Goal: Information Seeking & Learning: Compare options

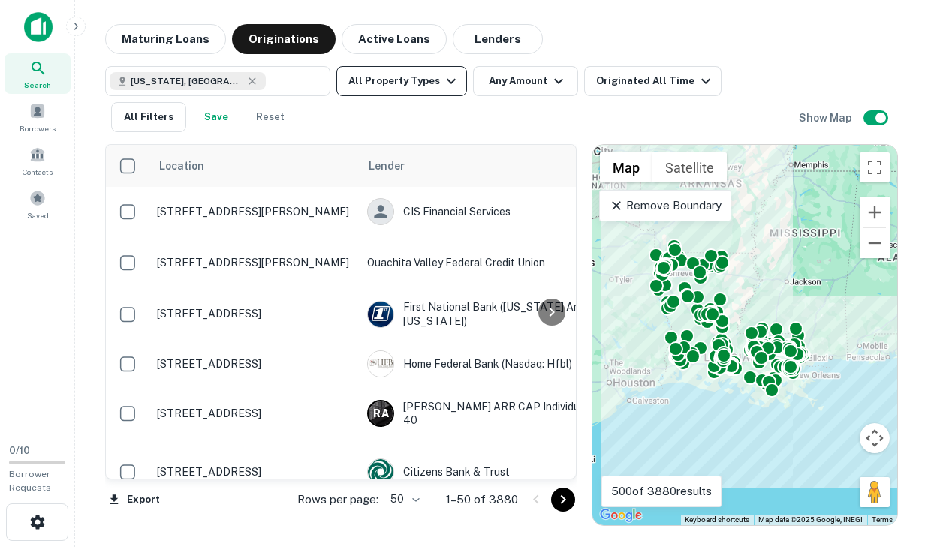
click at [420, 89] on button "All Property Types" at bounding box center [401, 81] width 131 height 30
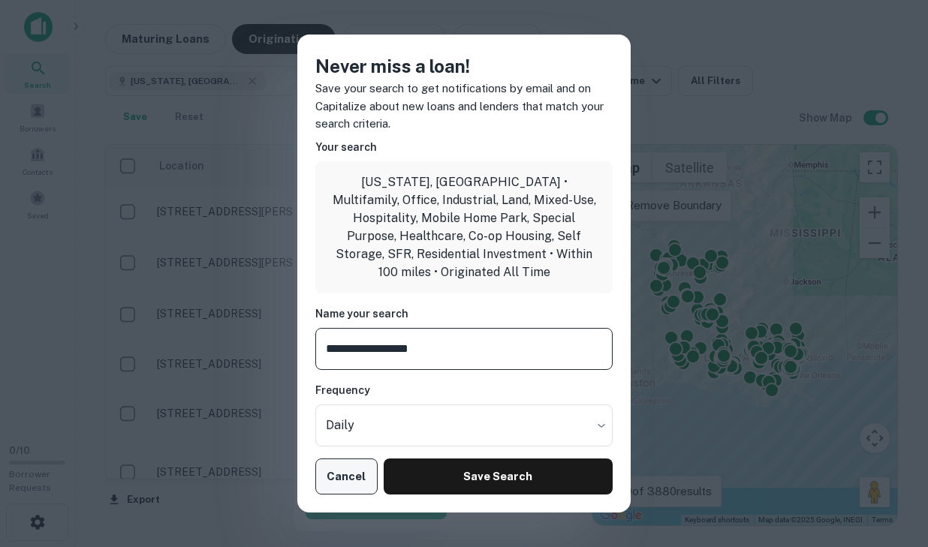
click at [357, 469] on button "Cancel" at bounding box center [346, 477] width 62 height 36
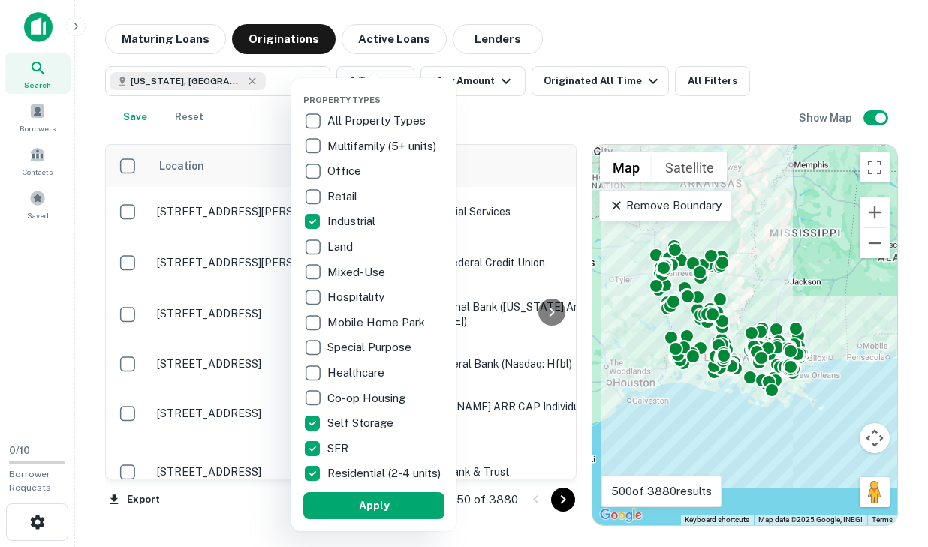
click at [288, 413] on div at bounding box center [464, 273] width 928 height 547
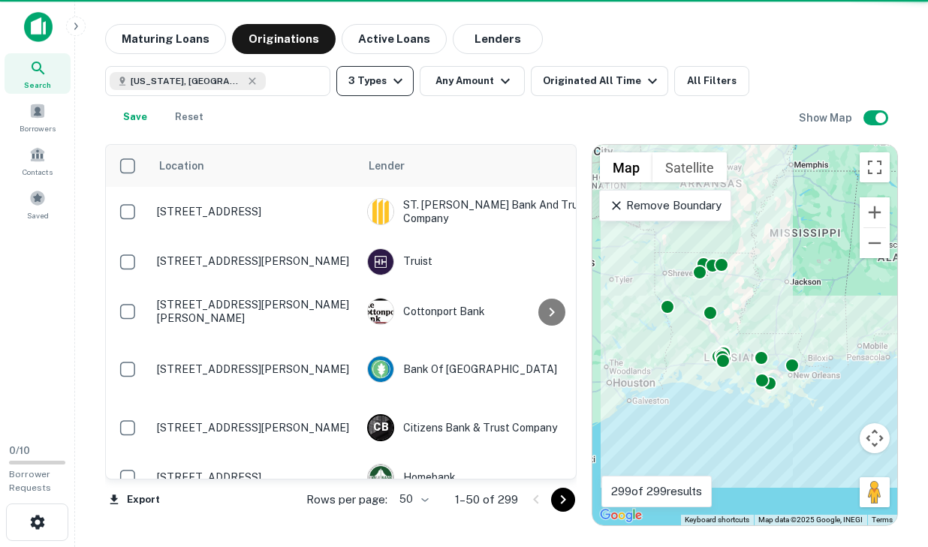
click at [372, 74] on button "3 Types" at bounding box center [374, 81] width 77 height 30
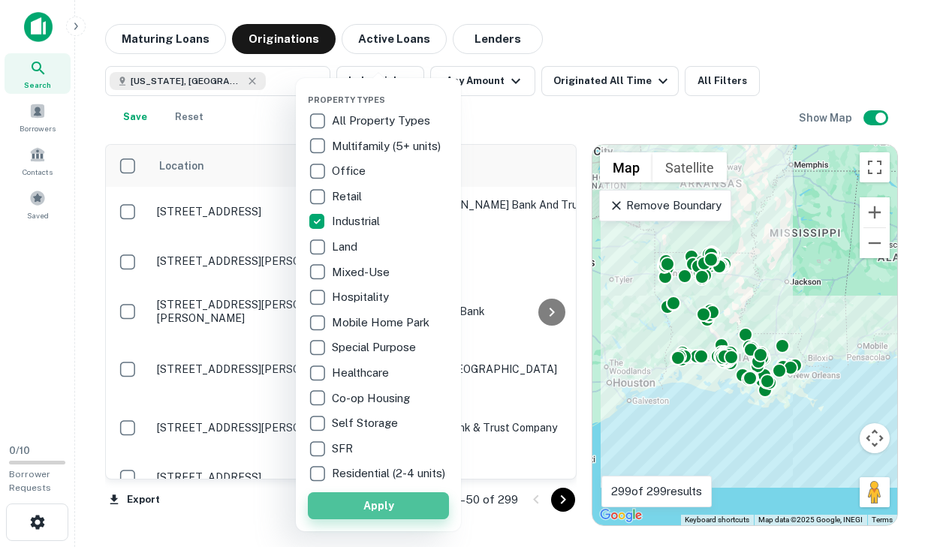
click at [350, 519] on button "Apply" at bounding box center [378, 506] width 141 height 27
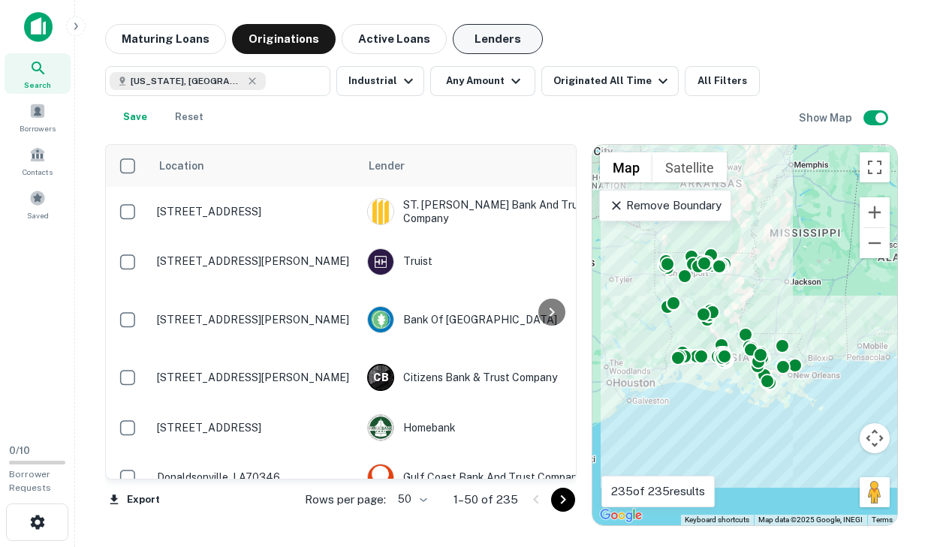
click at [478, 40] on button "Lenders" at bounding box center [498, 39] width 90 height 30
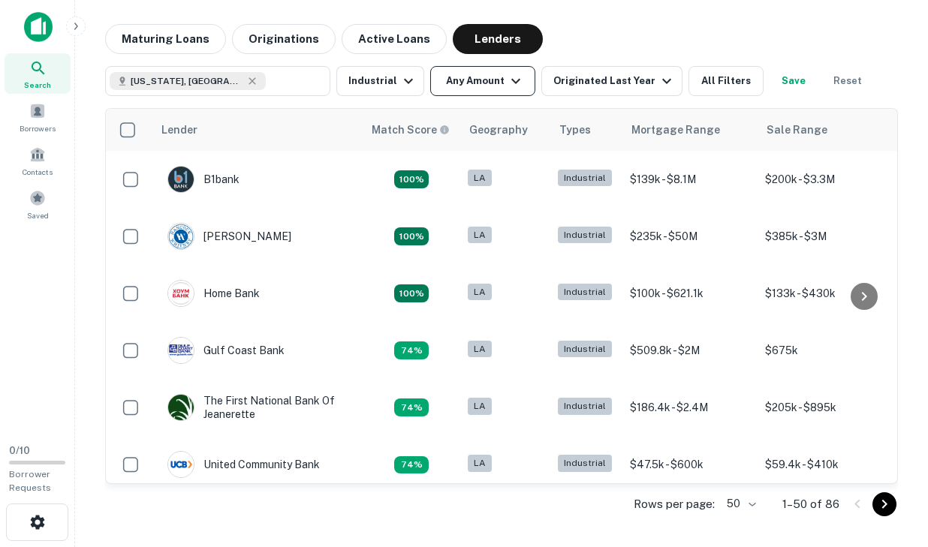
click at [484, 89] on button "Any Amount" at bounding box center [482, 81] width 105 height 30
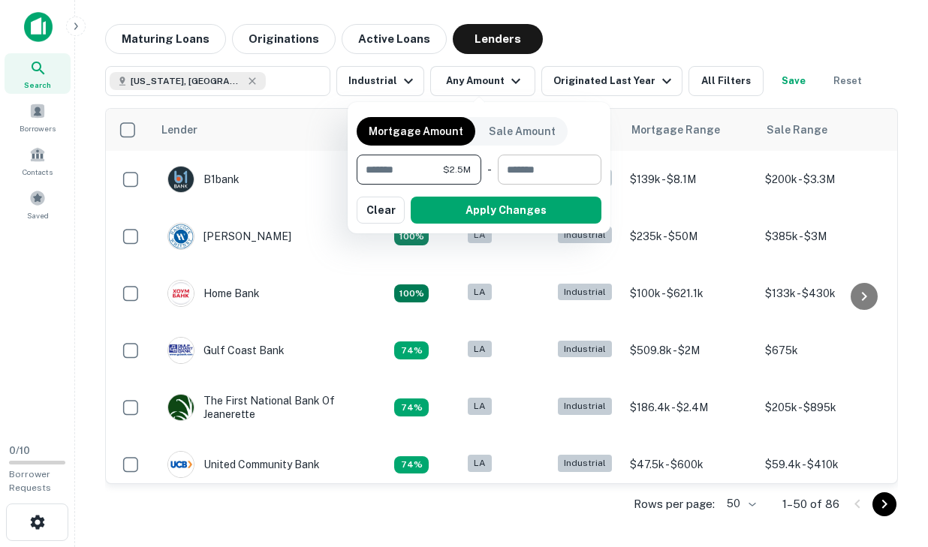
type input "*******"
click at [538, 162] on input "number" at bounding box center [544, 170] width 93 height 30
click at [556, 206] on button "Apply Changes" at bounding box center [506, 210] width 191 height 27
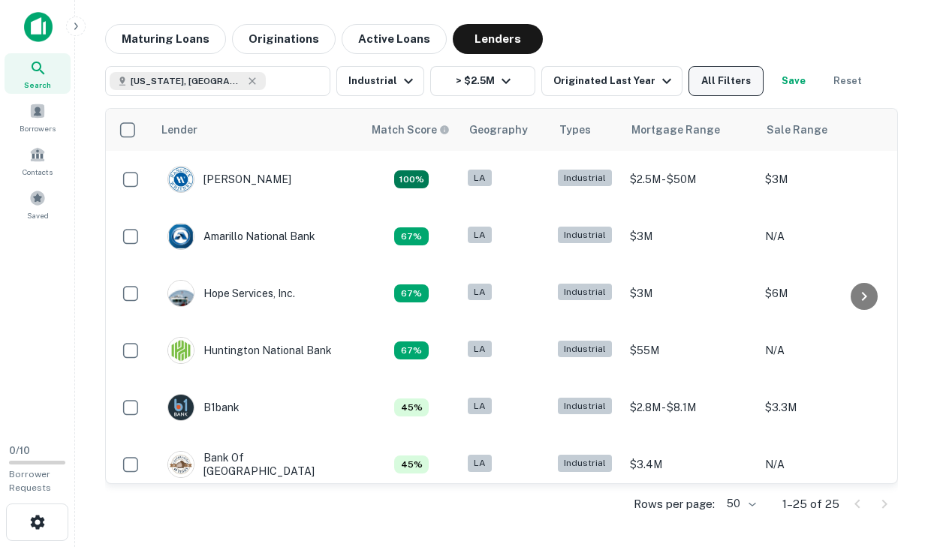
click at [716, 85] on button "All Filters" at bounding box center [726, 81] width 75 height 30
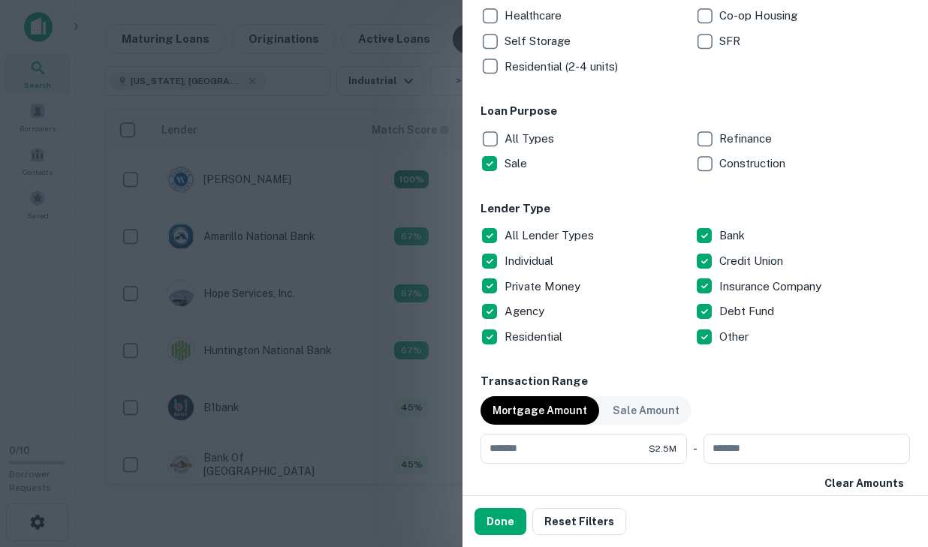
scroll to position [409, 0]
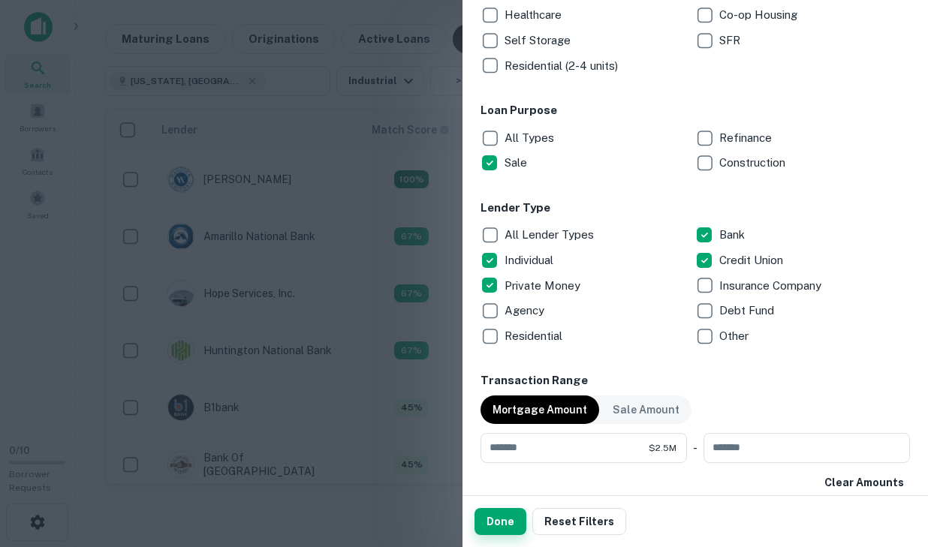
click at [510, 525] on button "Done" at bounding box center [501, 521] width 52 height 27
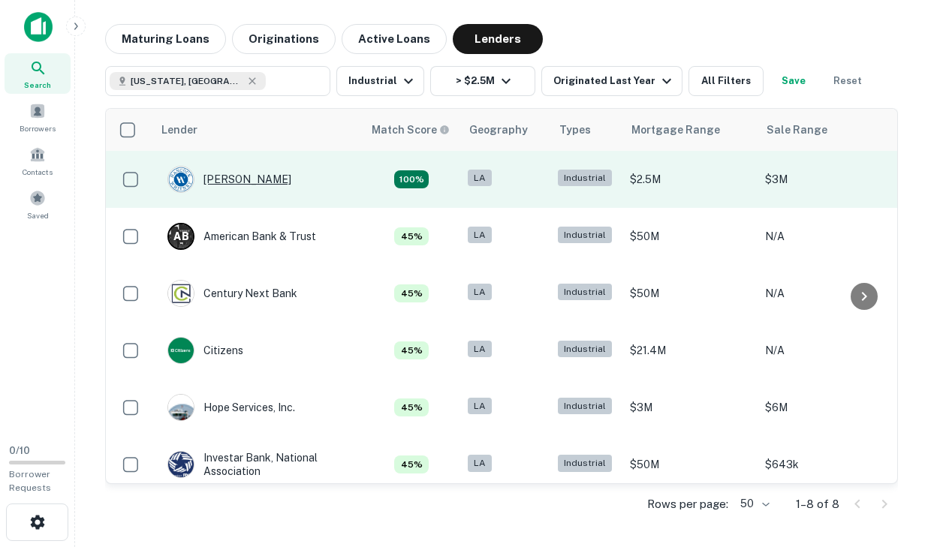
click at [265, 189] on div "Hancock Whitney" at bounding box center [229, 179] width 124 height 27
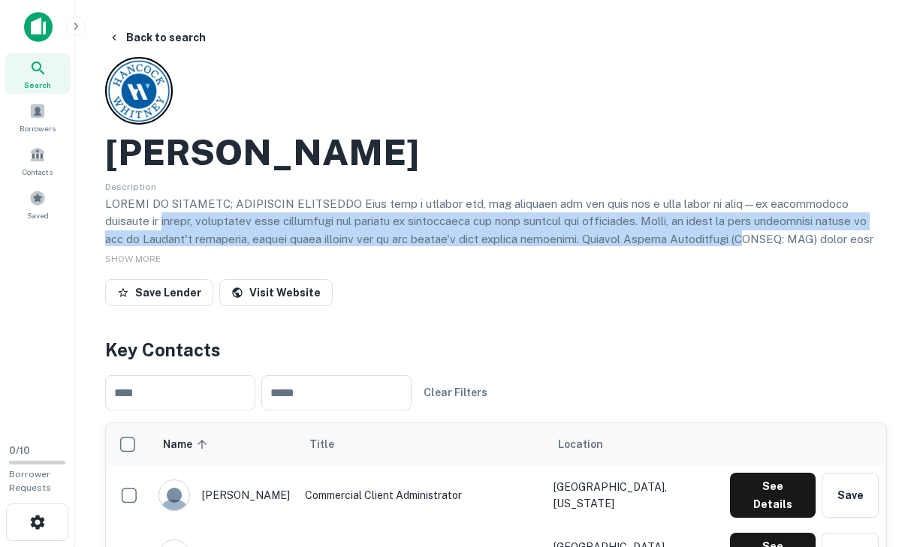
drag, startPoint x: 118, startPoint y: 216, endPoint x: 713, endPoint y: 231, distance: 594.9
click at [713, 231] on p at bounding box center [496, 292] width 782 height 194
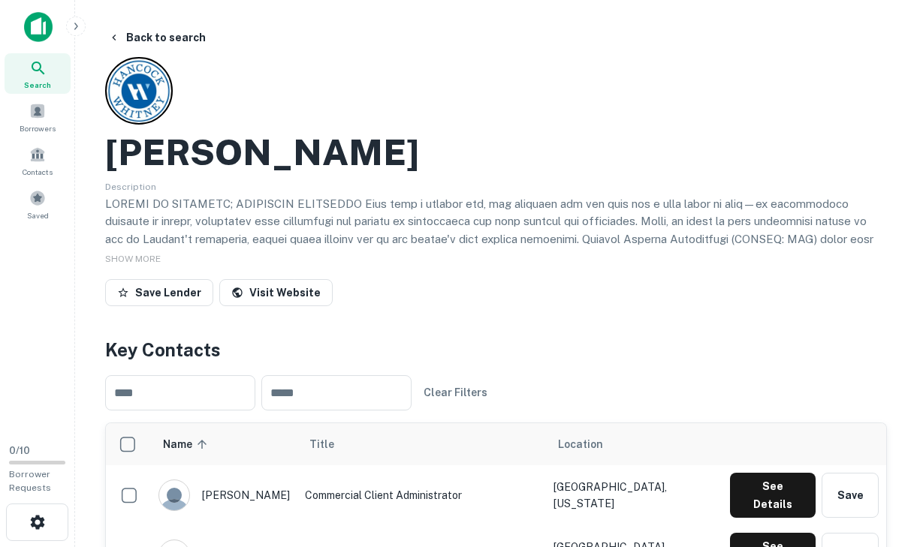
click at [583, 291] on div "Save Lender Visit Website" at bounding box center [496, 295] width 782 height 33
click at [137, 250] on div "SHOW MORE" at bounding box center [496, 258] width 782 height 18
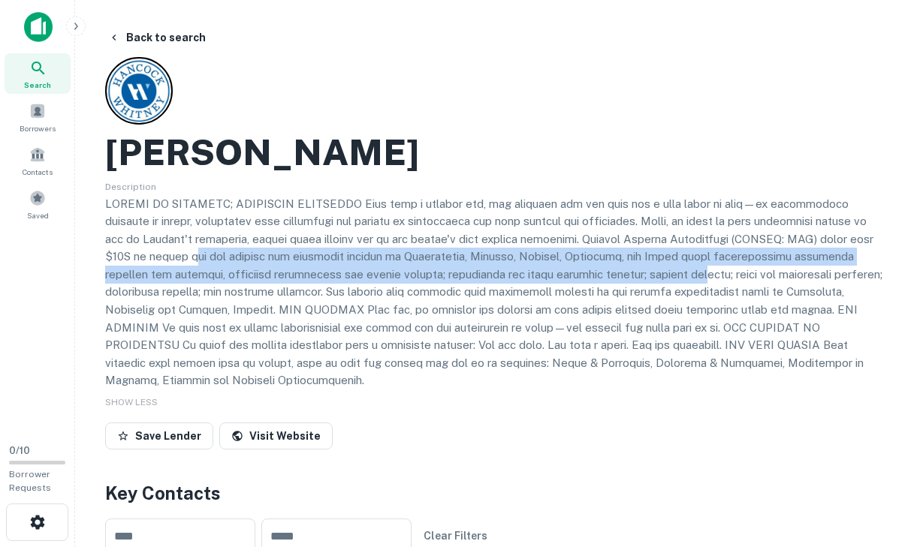
drag, startPoint x: 158, startPoint y: 256, endPoint x: 634, endPoint y: 276, distance: 475.7
click at [634, 276] on p at bounding box center [496, 292] width 782 height 194
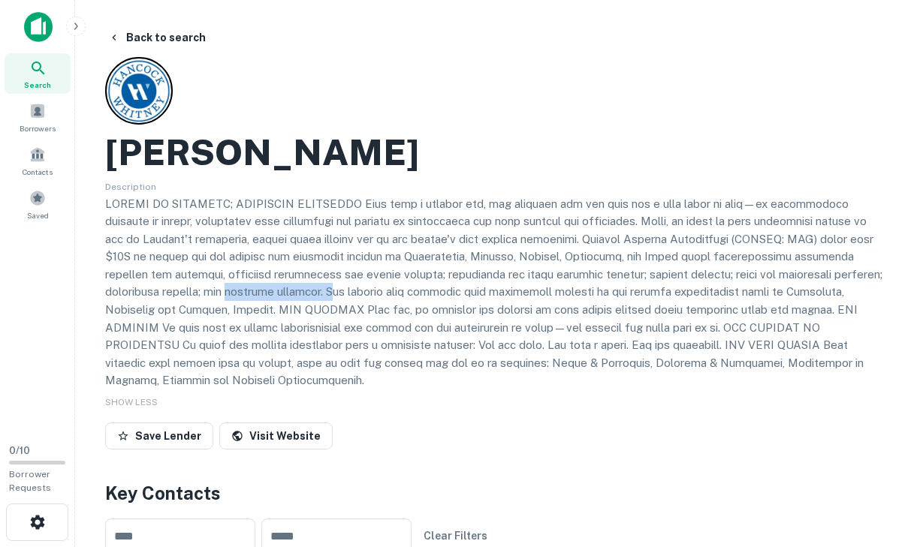
drag, startPoint x: 187, startPoint y: 293, endPoint x: 285, endPoint y: 291, distance: 97.6
click at [285, 291] on p at bounding box center [496, 292] width 782 height 194
click at [493, 393] on div "SHOW LESS" at bounding box center [496, 402] width 782 height 18
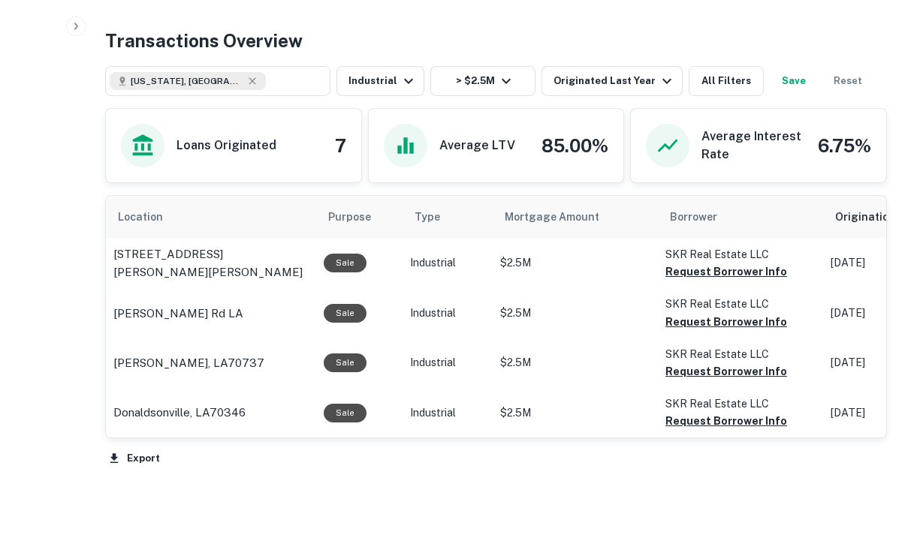
scroll to position [737, 0]
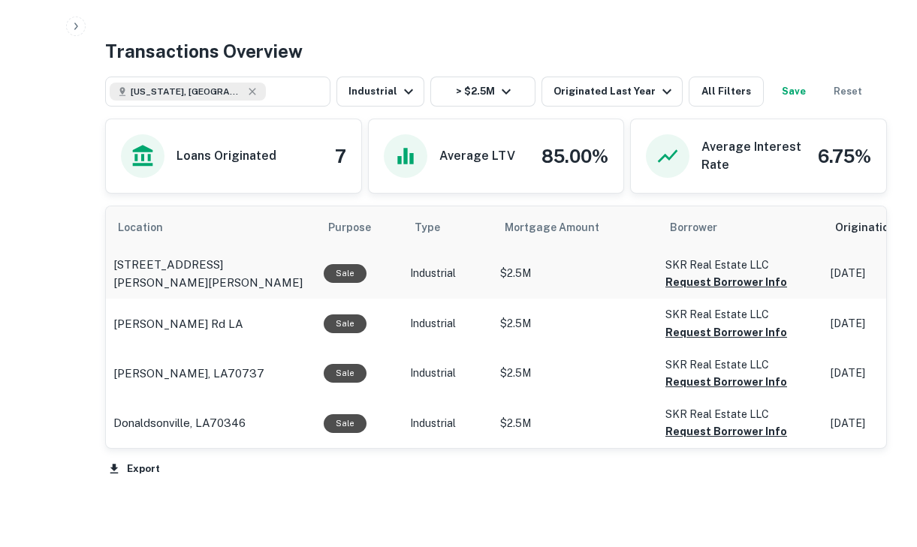
click at [530, 276] on p "$2.5M" at bounding box center [575, 274] width 150 height 16
click at [216, 265] on p "1409 S Edward Ave Gonzales, LA70737" at bounding box center [210, 273] width 195 height 35
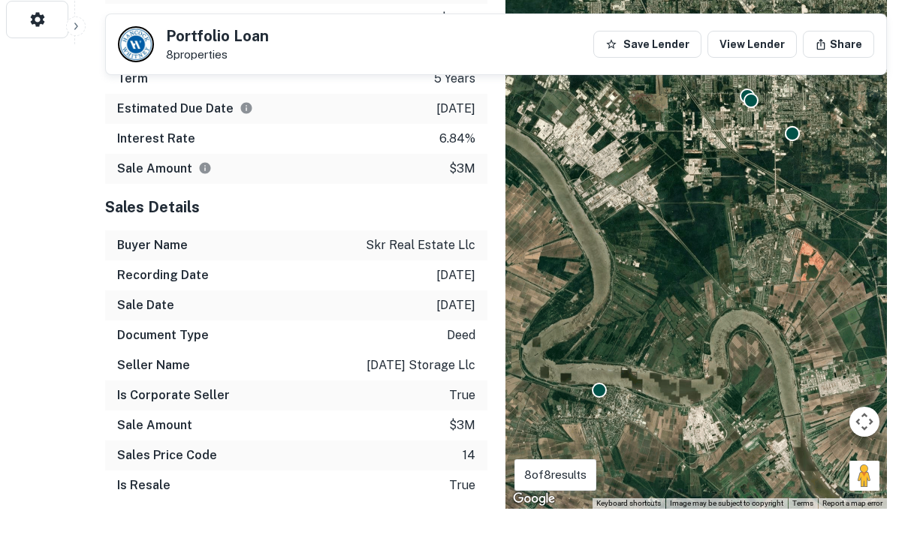
scroll to position [98, 0]
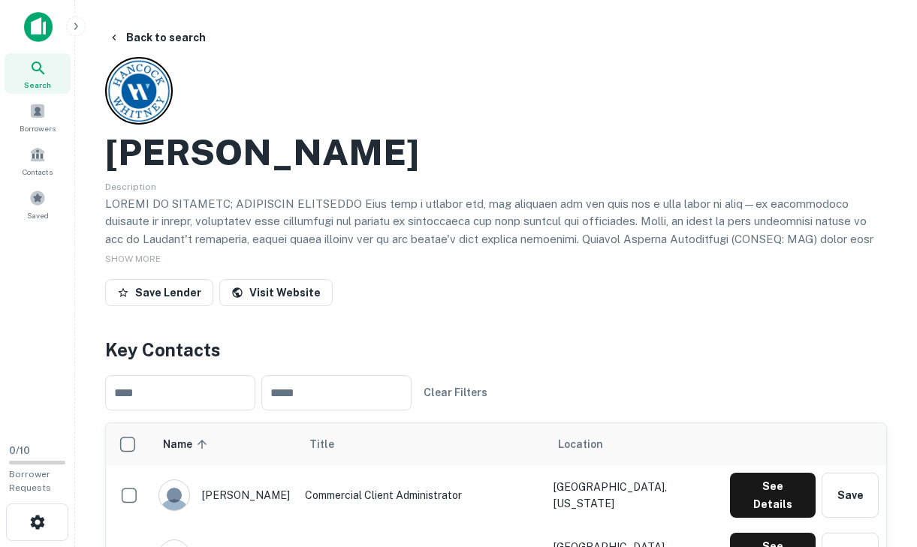
drag, startPoint x: 414, startPoint y: 153, endPoint x: 111, endPoint y: 166, distance: 302.9
click at [111, 166] on div "[PERSON_NAME]" at bounding box center [496, 153] width 782 height 44
copy h2 "[PERSON_NAME]"
click at [524, 142] on div "[PERSON_NAME]" at bounding box center [496, 153] width 782 height 44
click at [762, 486] on button "See Details" at bounding box center [773, 495] width 86 height 45
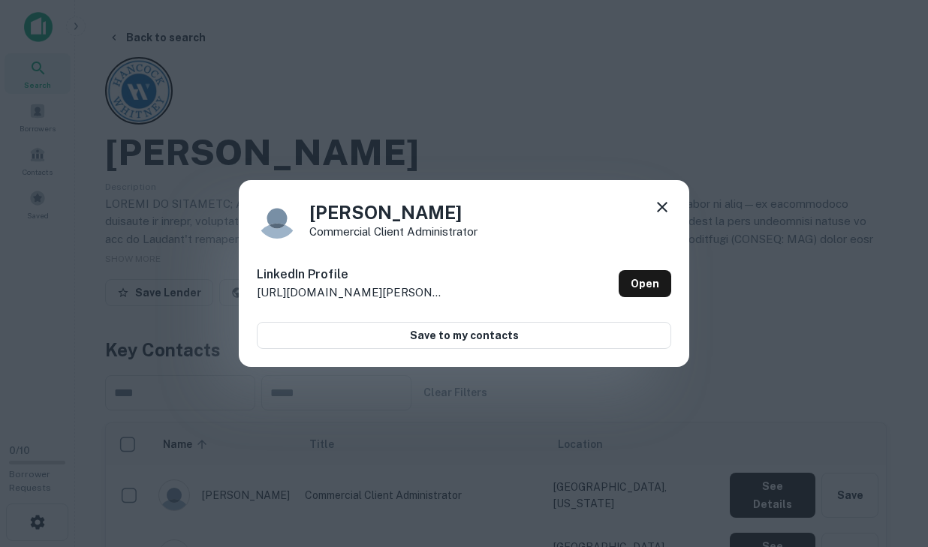
click at [658, 203] on icon at bounding box center [662, 207] width 11 height 11
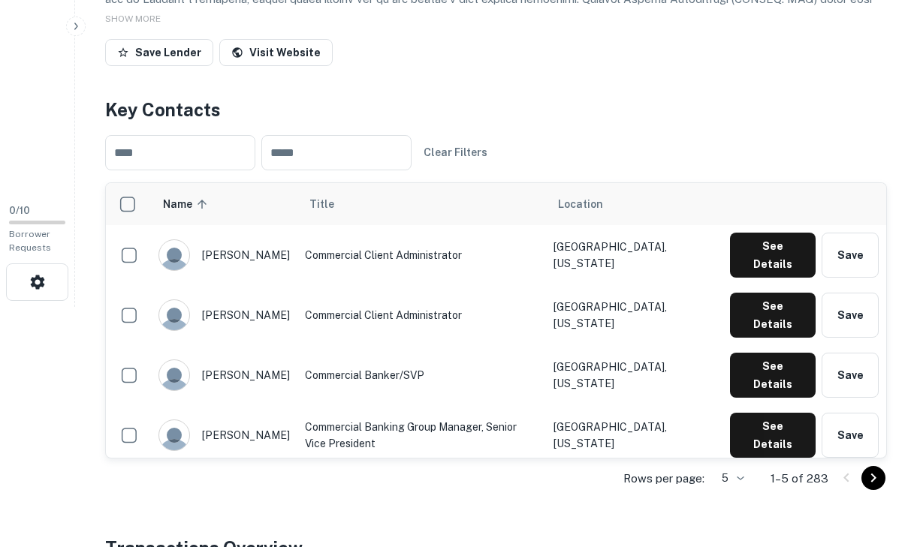
scroll to position [303, 0]
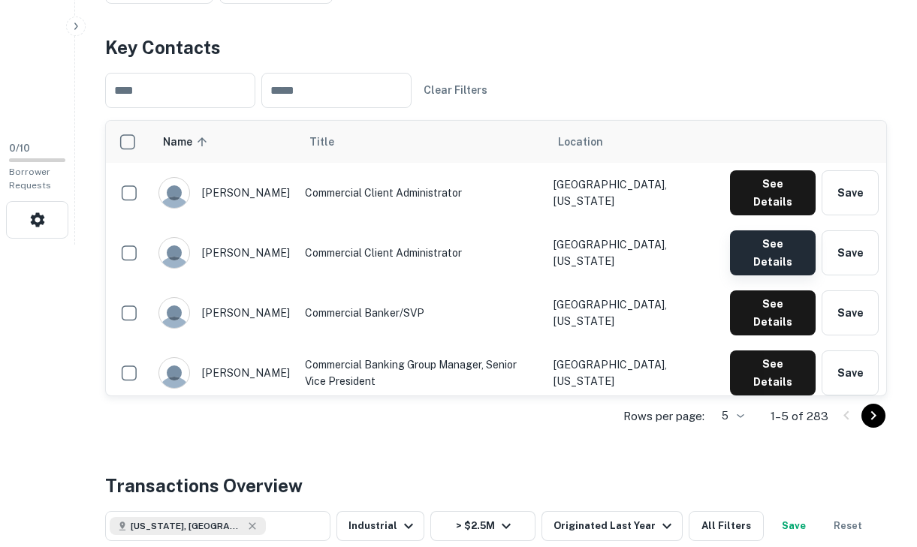
click at [780, 216] on button "See Details" at bounding box center [773, 192] width 86 height 45
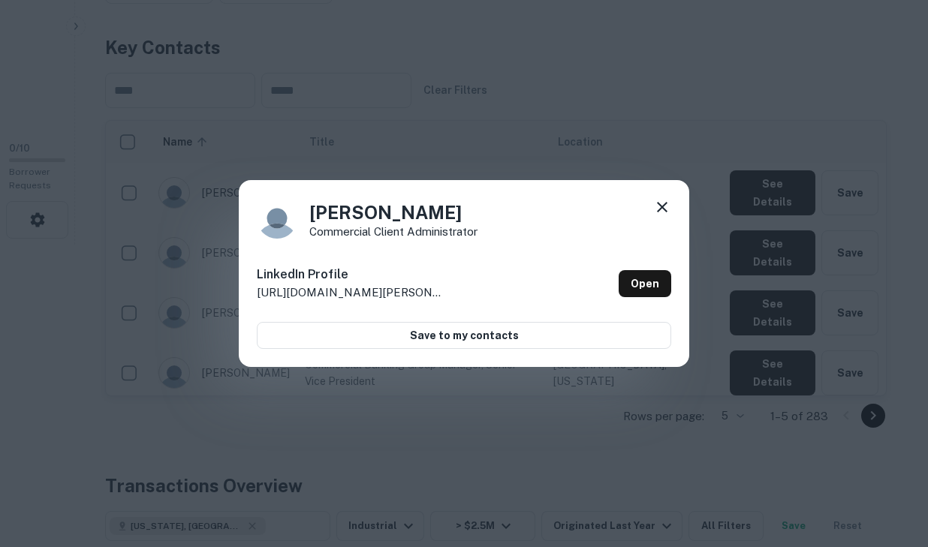
click at [664, 206] on icon at bounding box center [662, 207] width 11 height 11
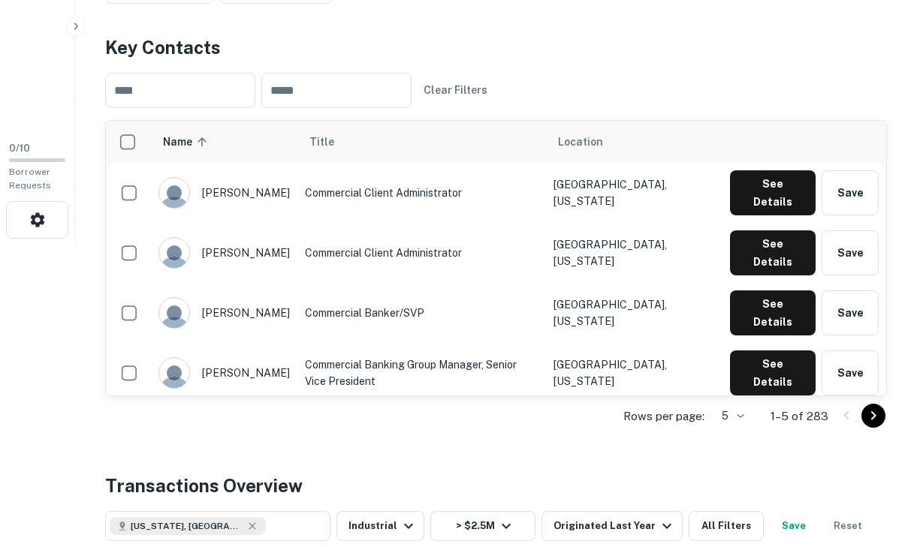
click at [255, 186] on div "sampratt gloria" at bounding box center [223, 193] width 131 height 32
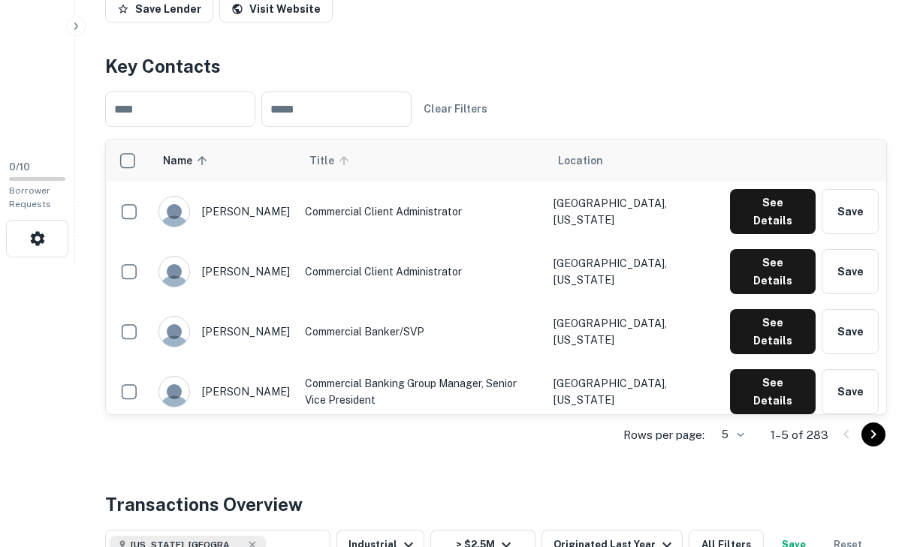
scroll to position [243, 0]
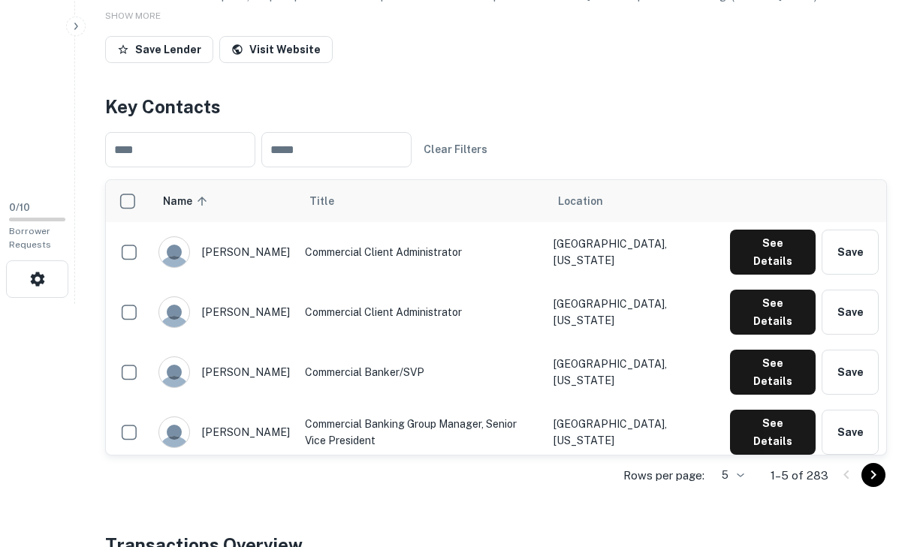
click at [246, 297] on div "kathy woods" at bounding box center [223, 313] width 131 height 32
click at [219, 249] on div "sampratt gloria" at bounding box center [223, 253] width 131 height 32
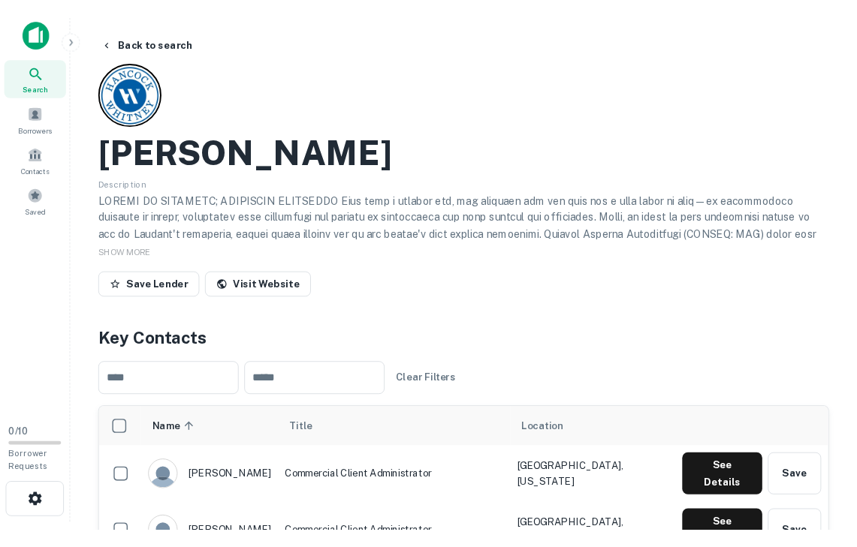
scroll to position [0, 0]
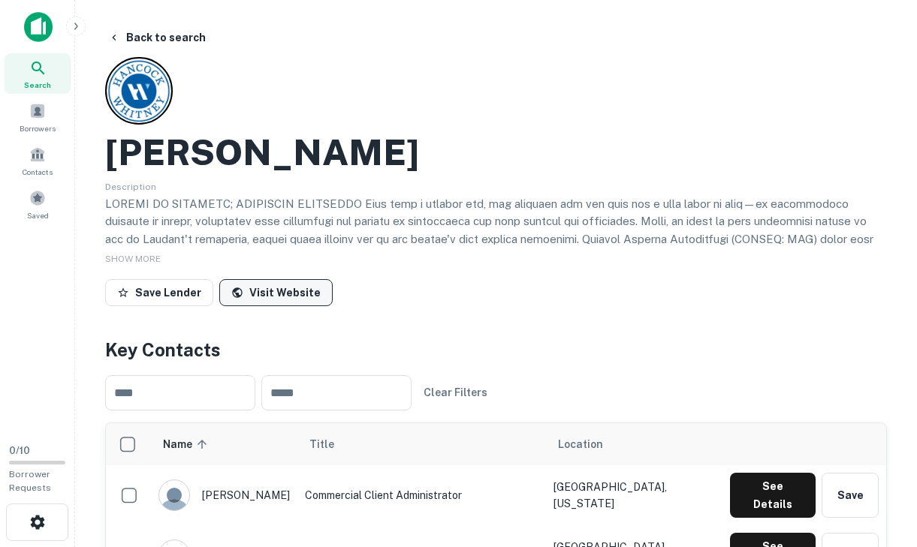
click at [291, 285] on link "Visit Website" at bounding box center [275, 292] width 113 height 27
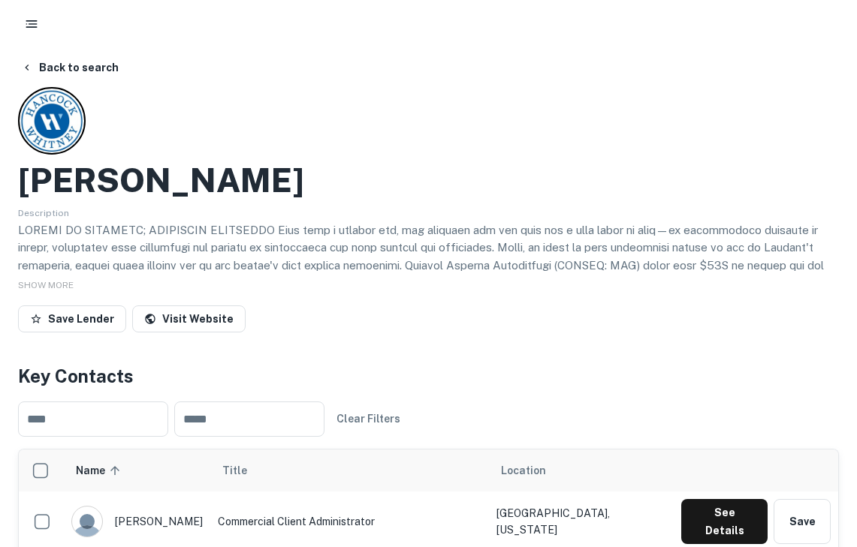
scroll to position [20, 0]
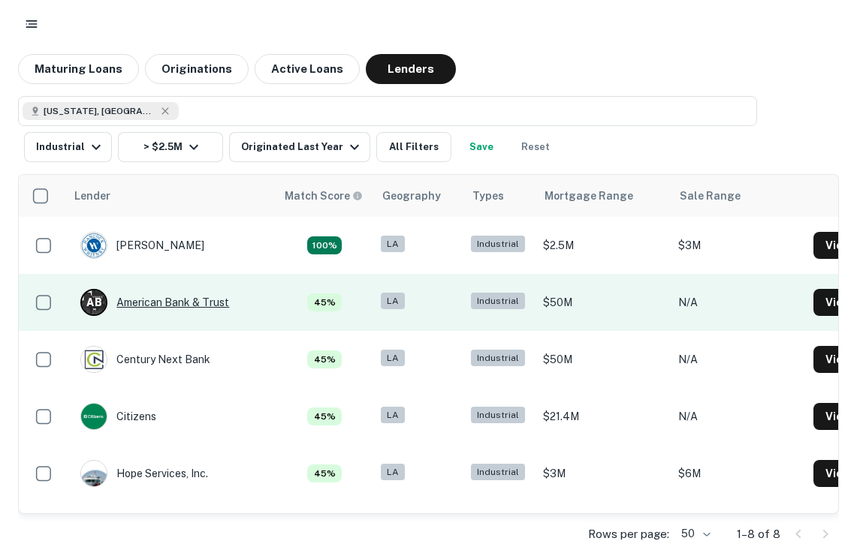
click at [203, 312] on div "A B American Bank & Trust" at bounding box center [154, 302] width 149 height 27
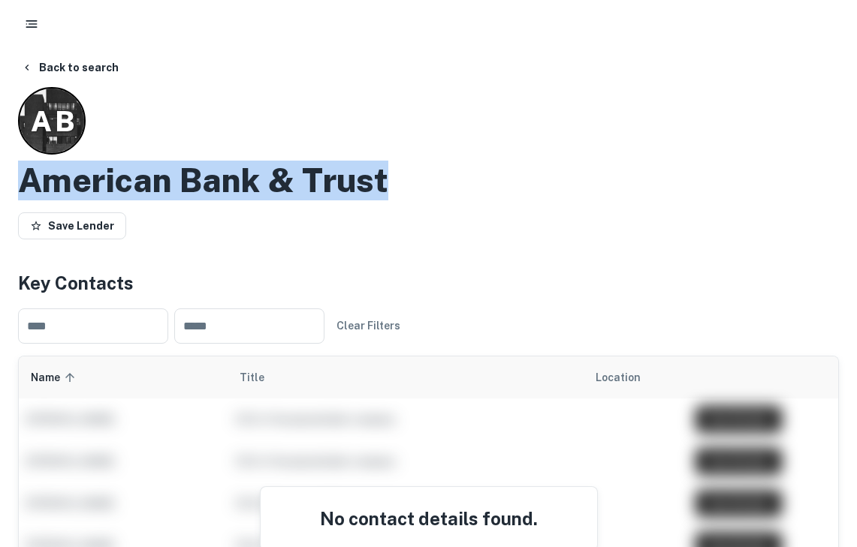
drag, startPoint x: 390, startPoint y: 180, endPoint x: 27, endPoint y: 178, distance: 362.7
click at [27, 178] on div "American Bank & Trust" at bounding box center [428, 181] width 821 height 40
copy h2 "American Bank & Trust"
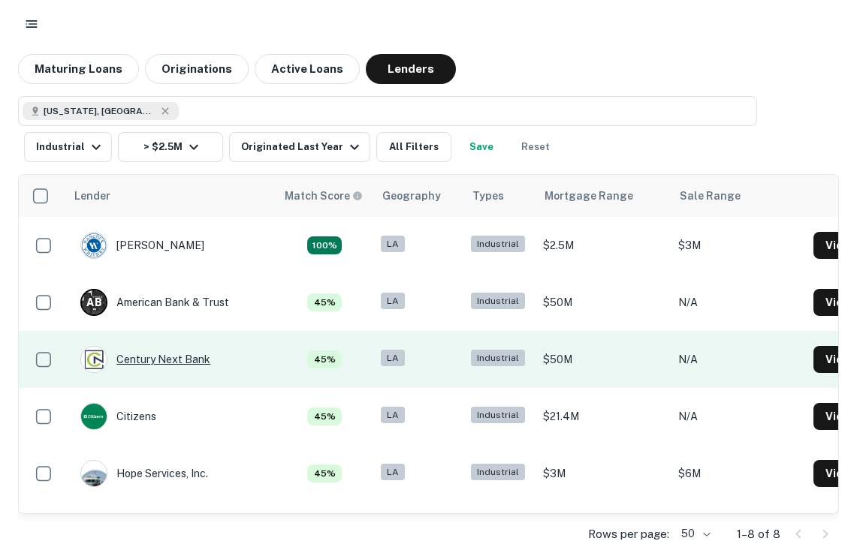
click at [169, 369] on div "Century Next Bank" at bounding box center [145, 359] width 130 height 27
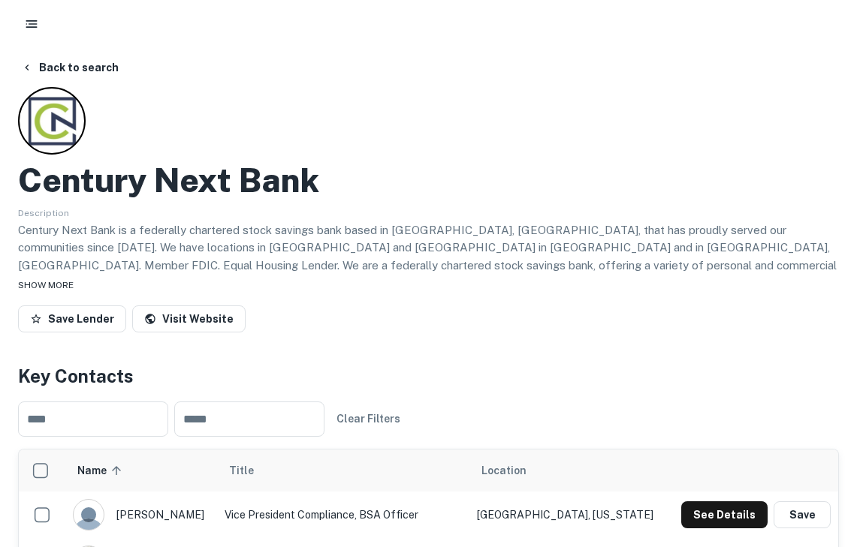
click at [66, 284] on span "SHOW MORE" at bounding box center [46, 285] width 56 height 11
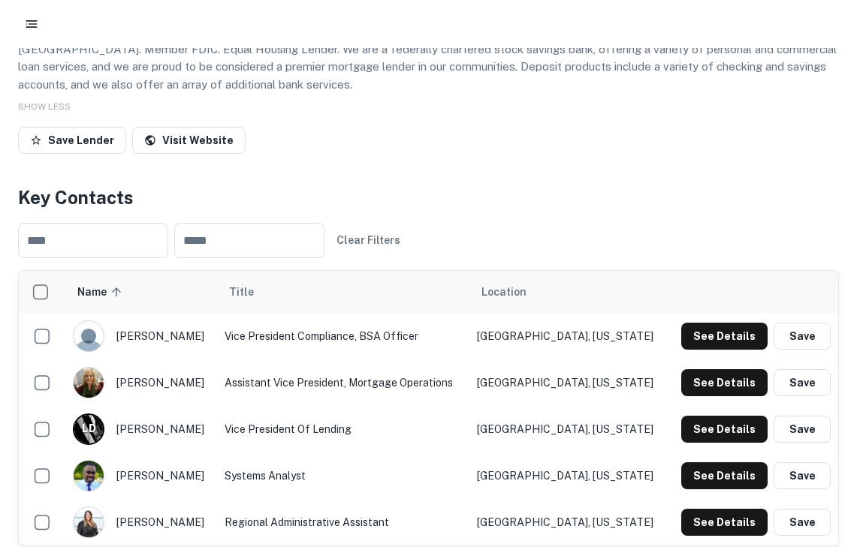
scroll to position [217, 0]
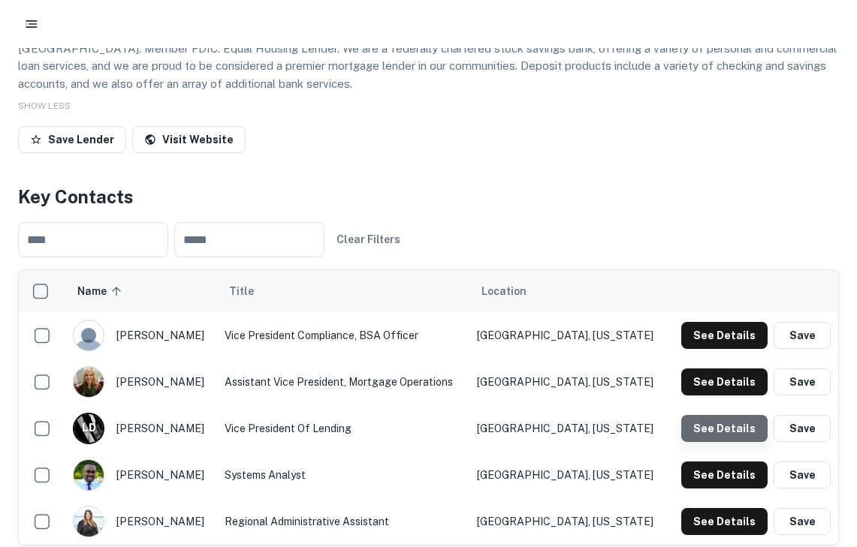
click at [743, 349] on button "See Details" at bounding box center [724, 335] width 86 height 27
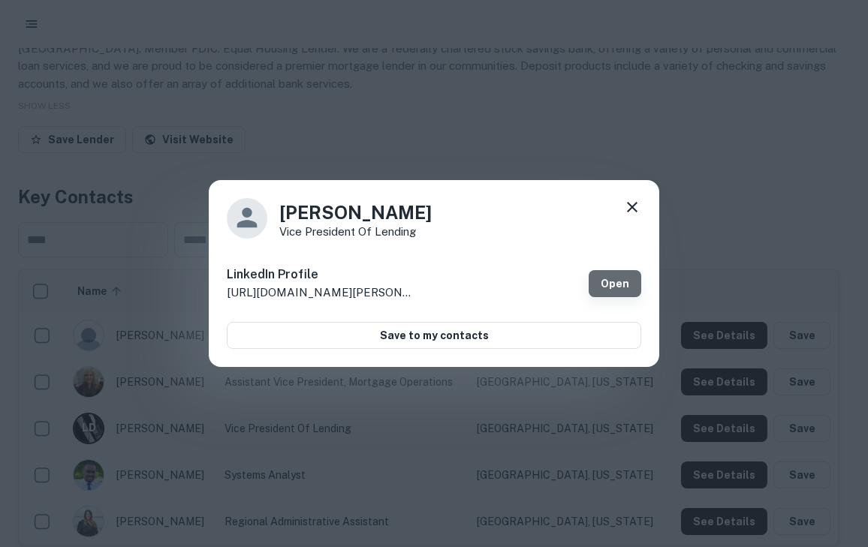
click at [625, 287] on link "Open" at bounding box center [615, 283] width 53 height 27
click at [627, 205] on icon at bounding box center [632, 207] width 18 height 18
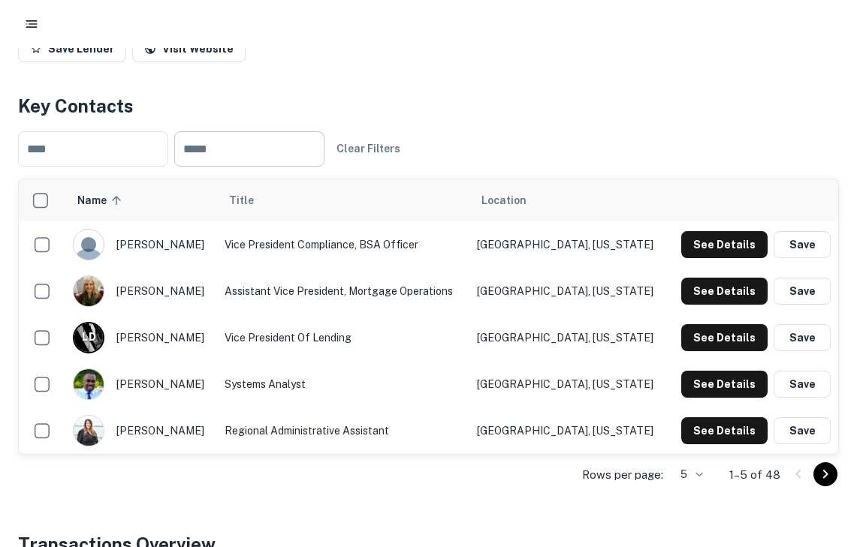
scroll to position [277, 0]
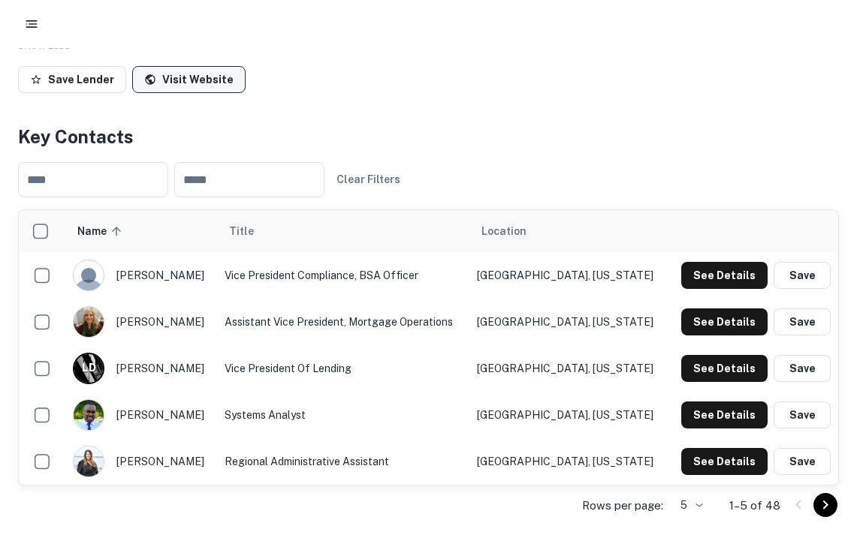
click at [191, 68] on link "Visit Website" at bounding box center [188, 79] width 113 height 27
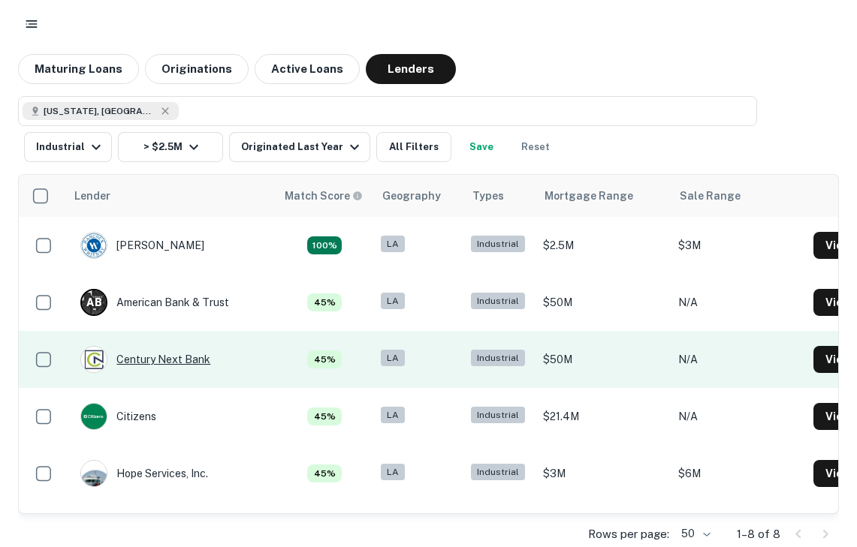
click at [206, 364] on div "Century Next Bank" at bounding box center [145, 359] width 130 height 27
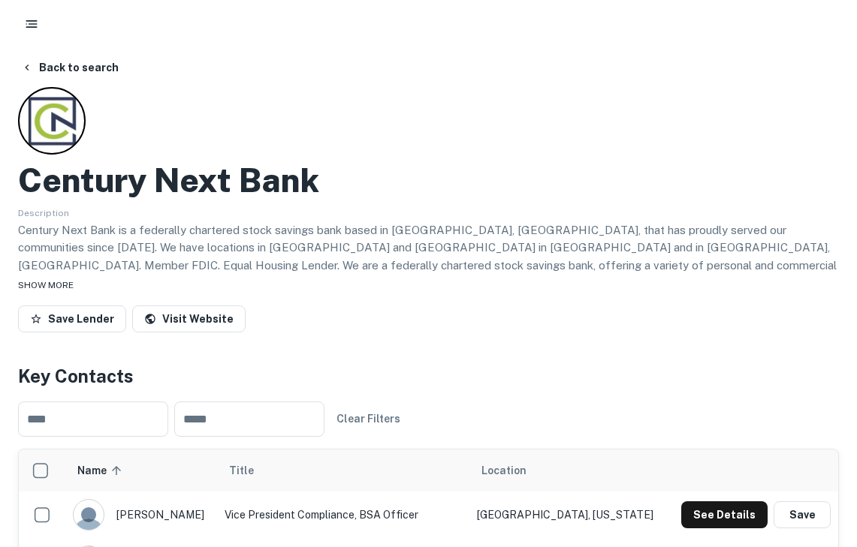
click at [47, 288] on span "SHOW MORE" at bounding box center [46, 285] width 56 height 11
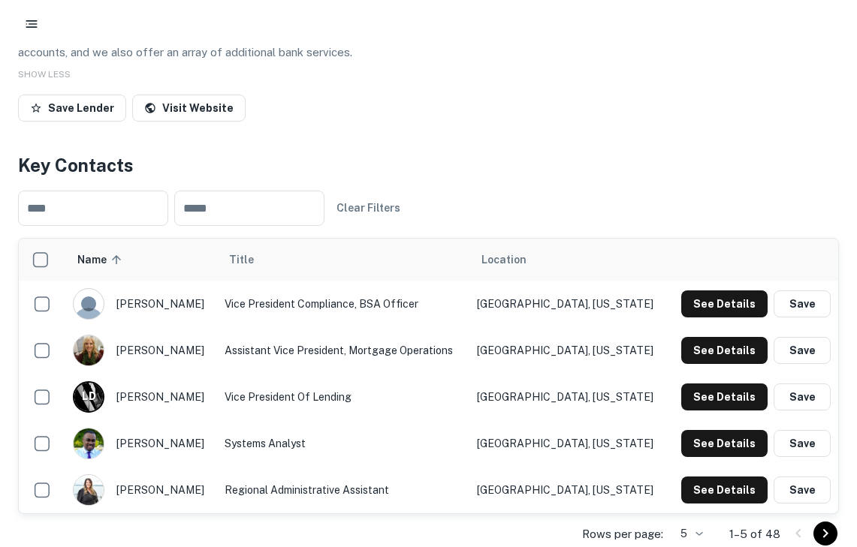
scroll to position [243, 0]
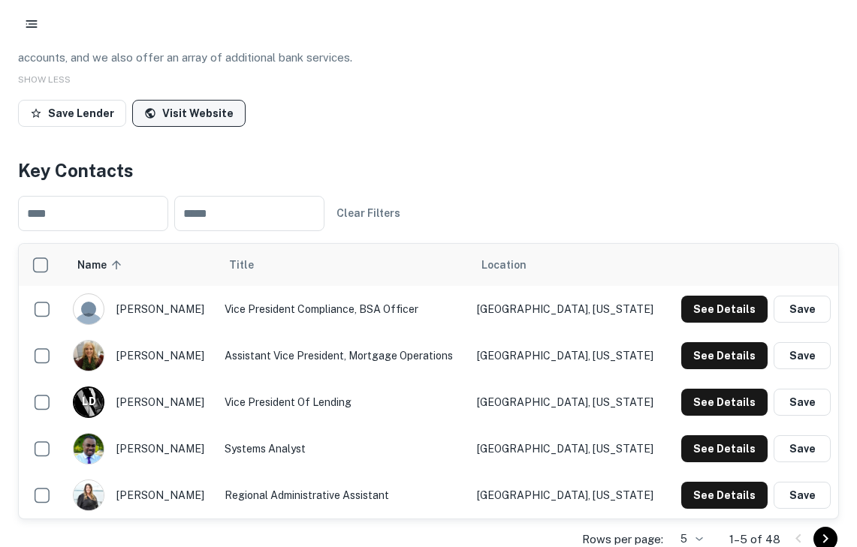
click at [213, 100] on link "Visit Website" at bounding box center [188, 113] width 113 height 27
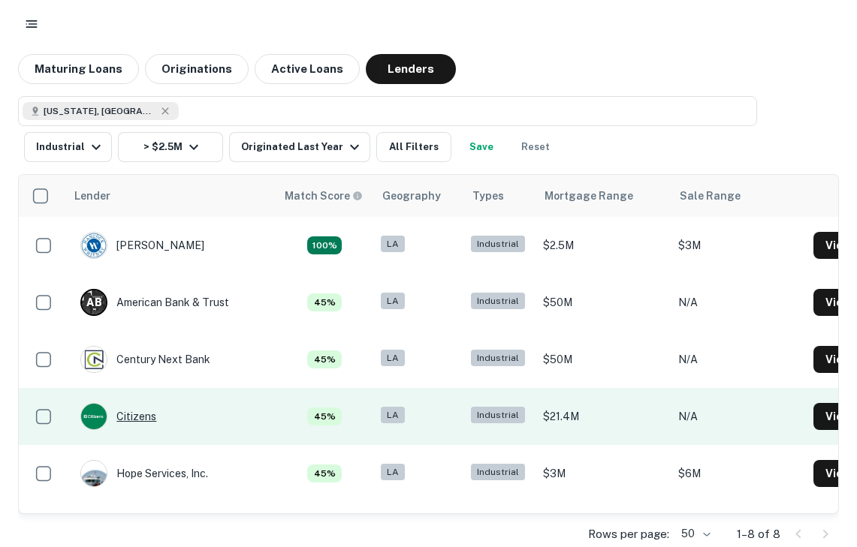
click at [148, 427] on div "Citizens" at bounding box center [118, 416] width 76 height 27
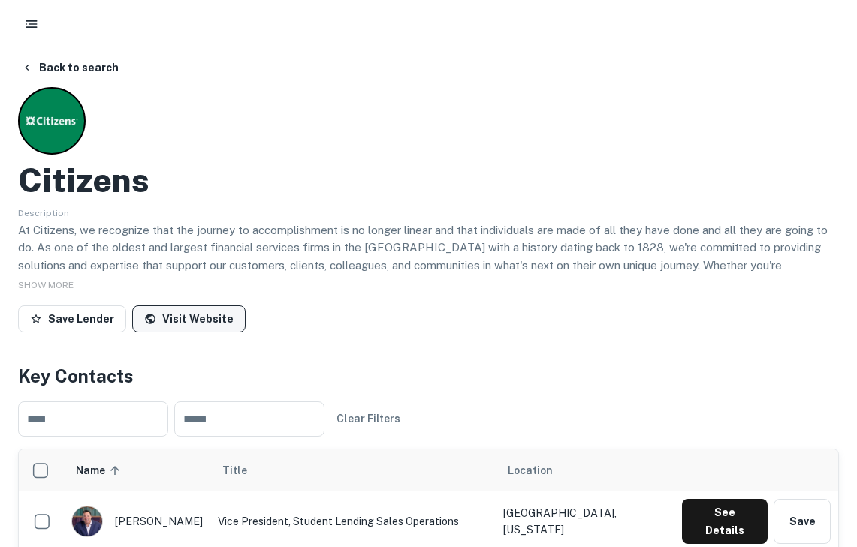
click at [179, 320] on link "Visit Website" at bounding box center [188, 319] width 113 height 27
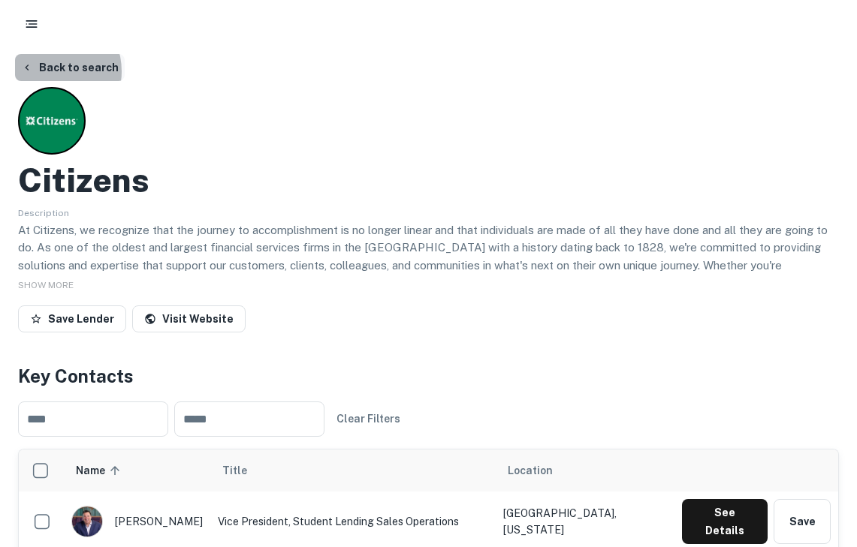
click at [48, 71] on button "Back to search" at bounding box center [70, 67] width 110 height 27
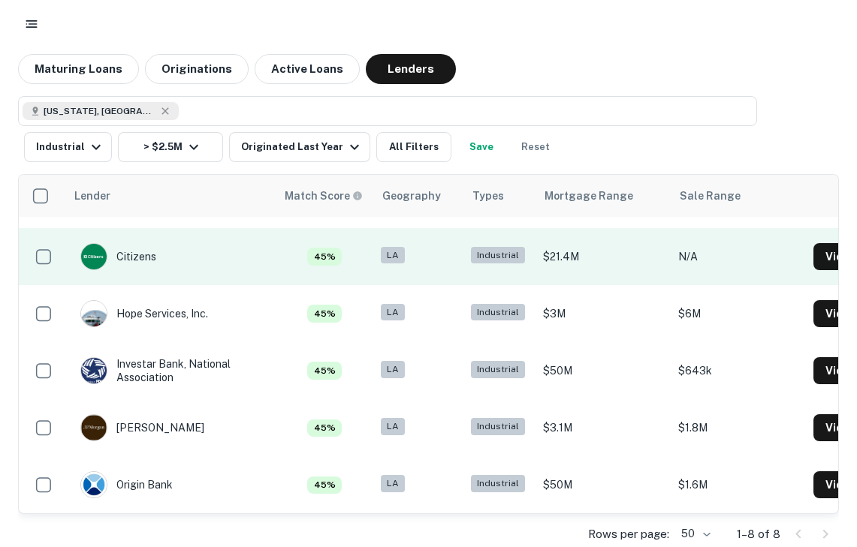
scroll to position [171, 0]
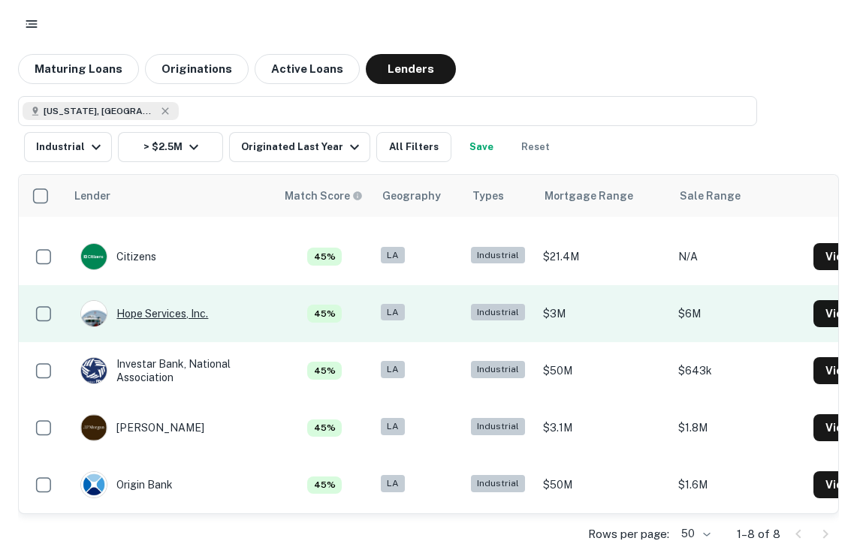
click at [161, 308] on div "Hope Services, Inc." at bounding box center [144, 313] width 128 height 27
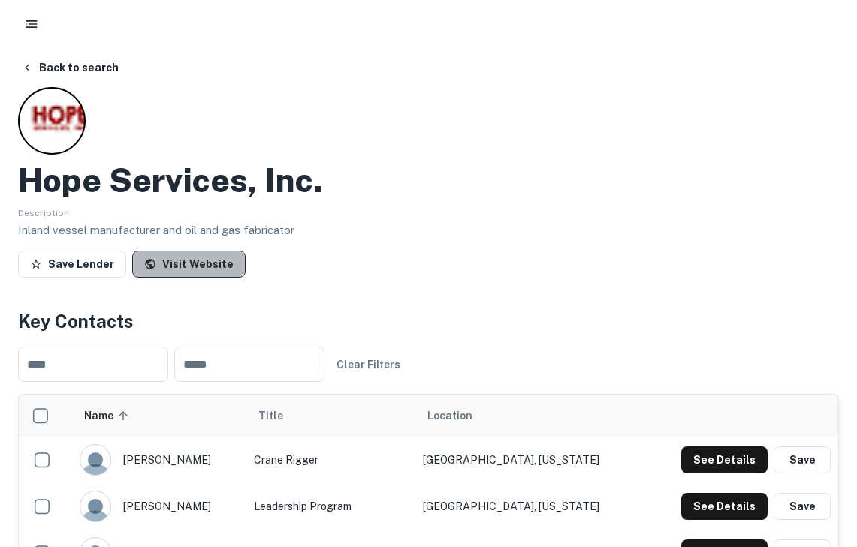
click at [193, 263] on link "Visit Website" at bounding box center [188, 264] width 113 height 27
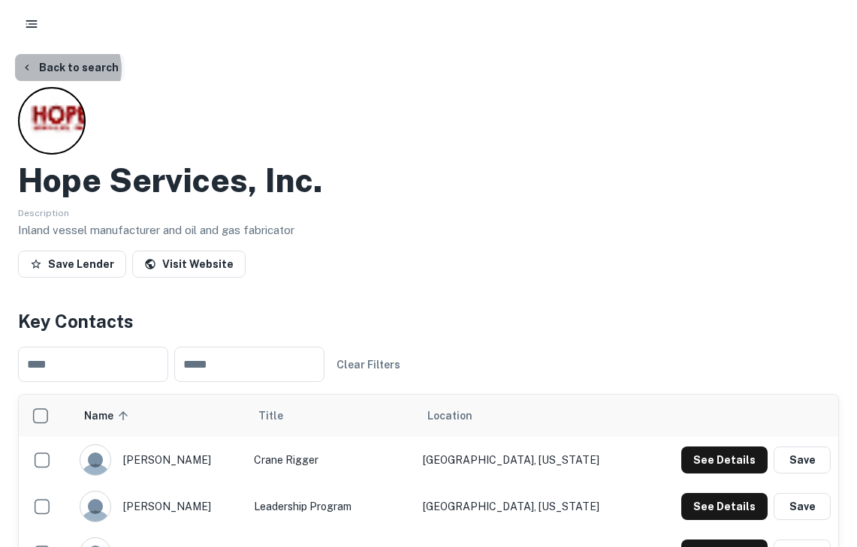
click at [65, 69] on button "Back to search" at bounding box center [70, 67] width 110 height 27
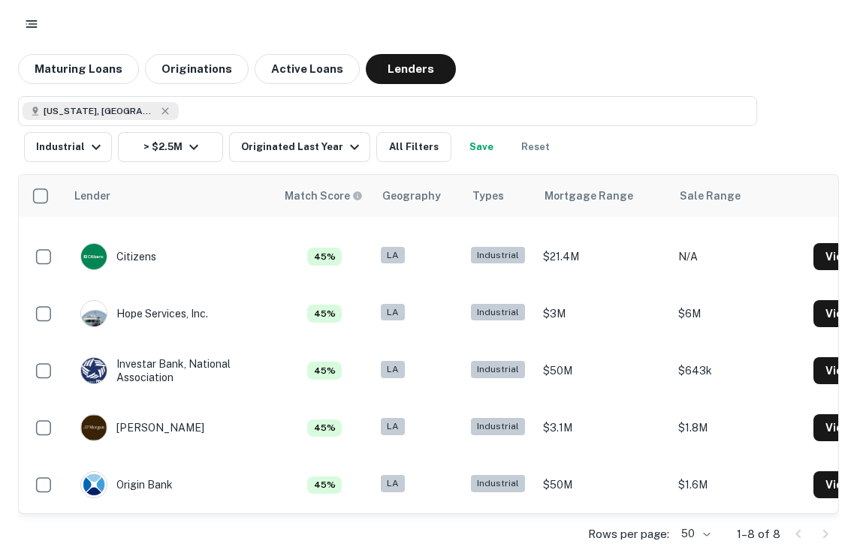
scroll to position [171, 0]
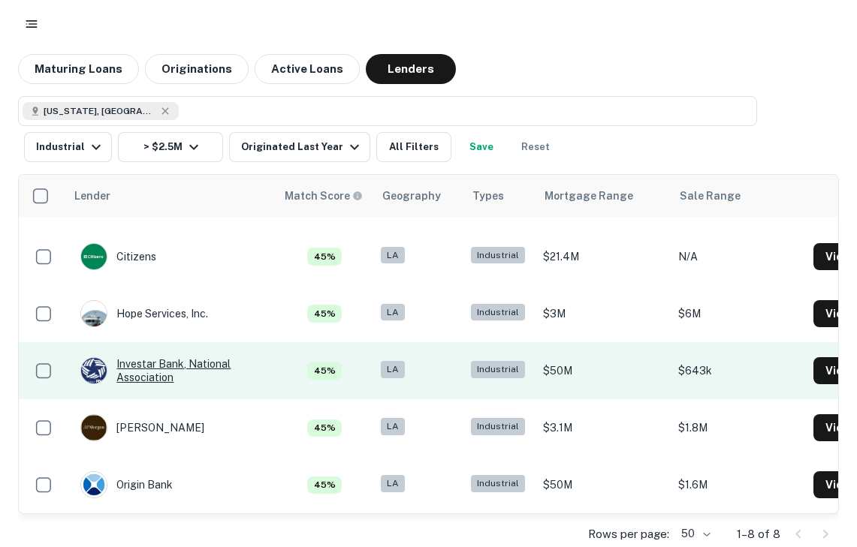
click at [205, 360] on div "Investar Bank, National Association" at bounding box center [170, 370] width 180 height 27
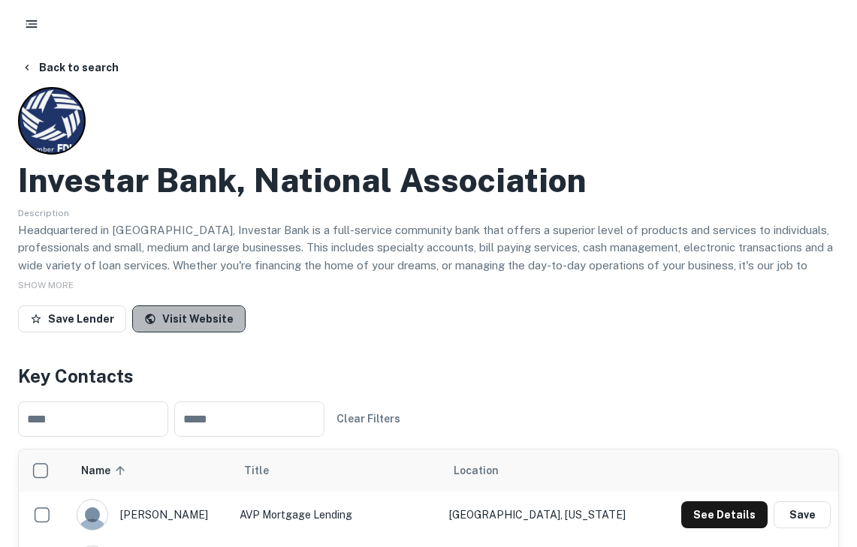
click at [213, 318] on link "Visit Website" at bounding box center [188, 319] width 113 height 27
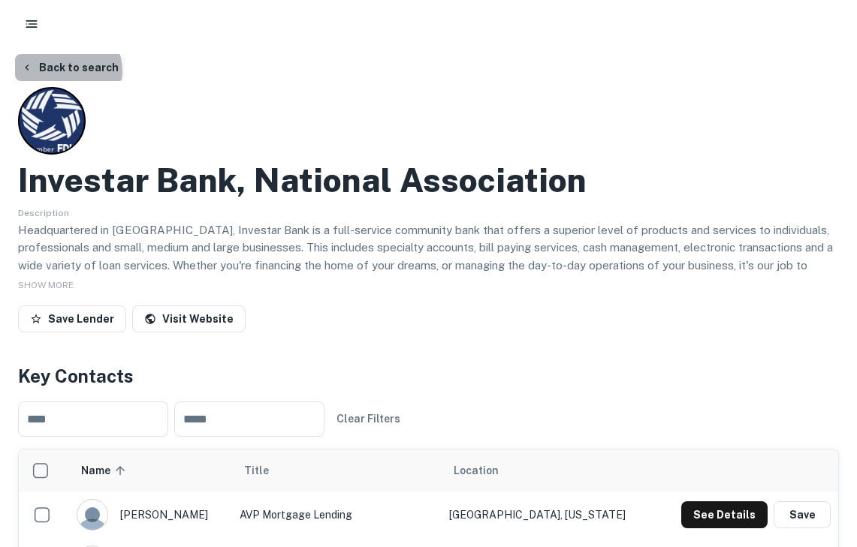
click at [65, 71] on button "Back to search" at bounding box center [70, 67] width 110 height 27
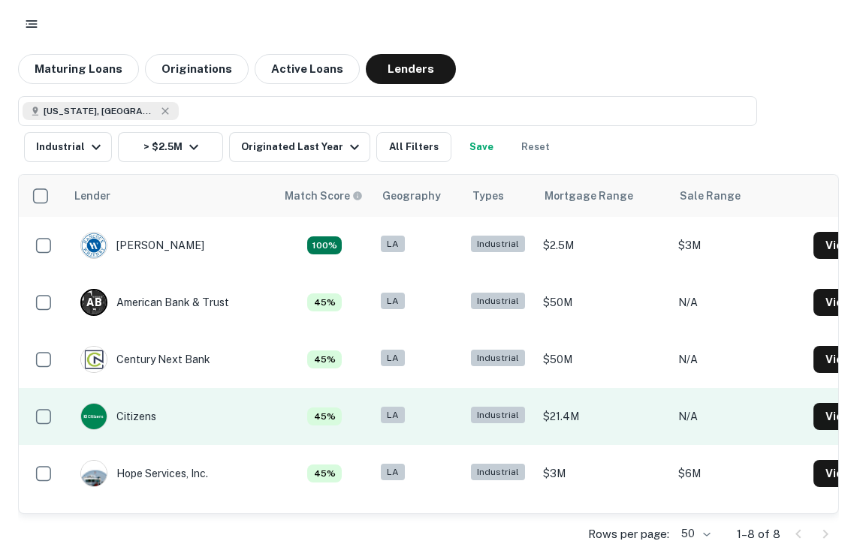
scroll to position [9, 0]
